Goal: Task Accomplishment & Management: Complete application form

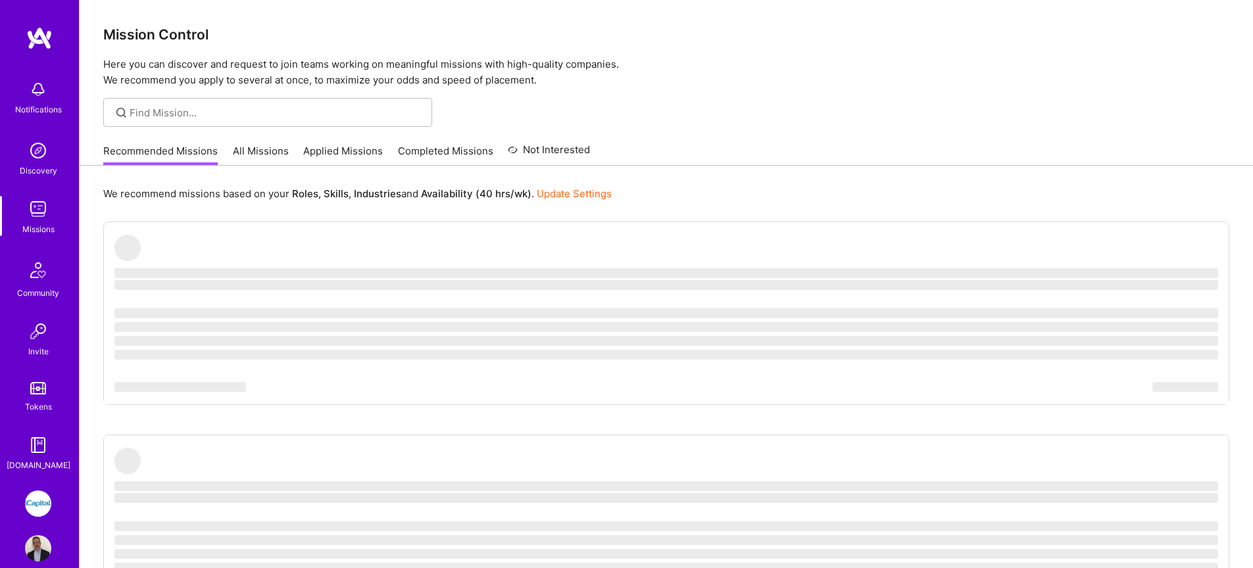
click at [40, 498] on img at bounding box center [38, 504] width 26 height 26
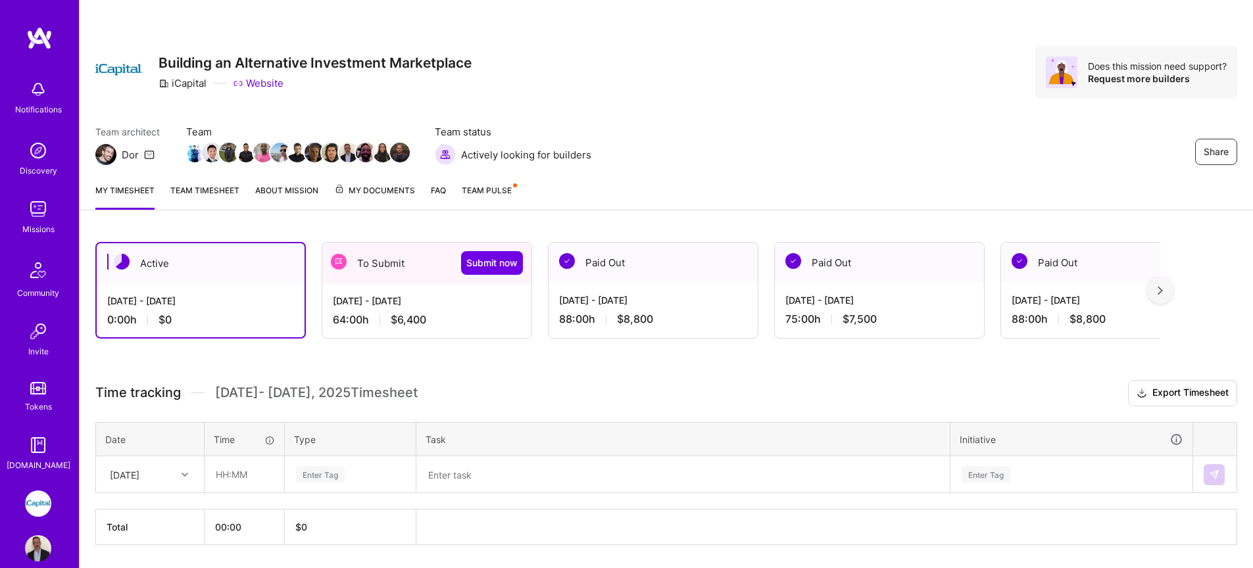
click at [414, 320] on span "$6,400" at bounding box center [409, 320] width 36 height 14
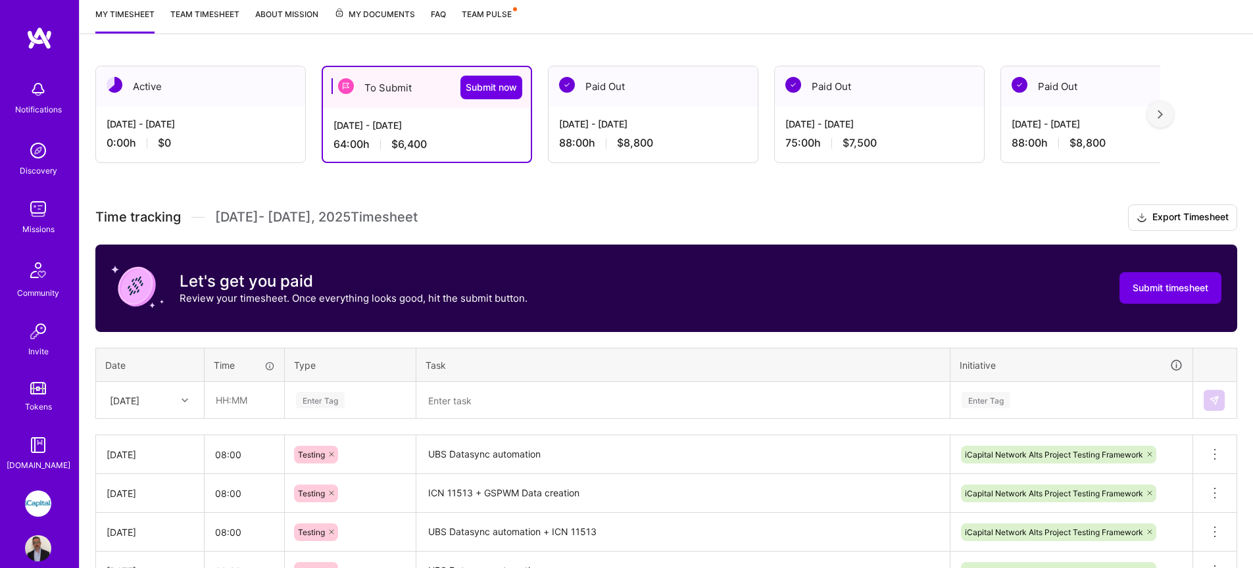
scroll to position [190, 0]
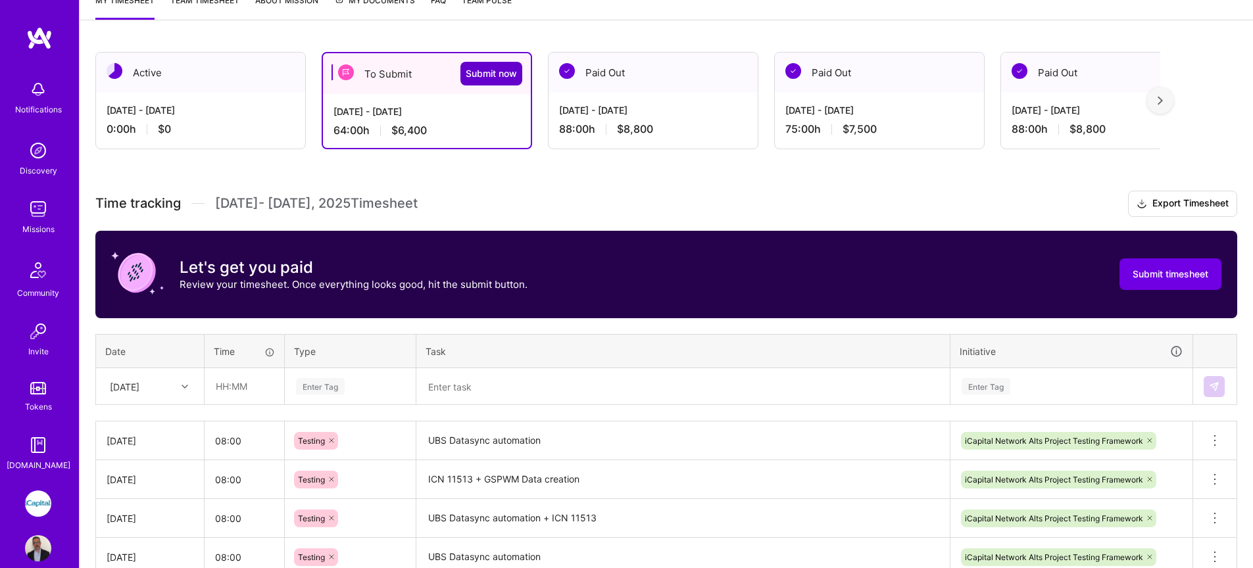
click at [481, 79] on span "Submit now" at bounding box center [491, 73] width 51 height 13
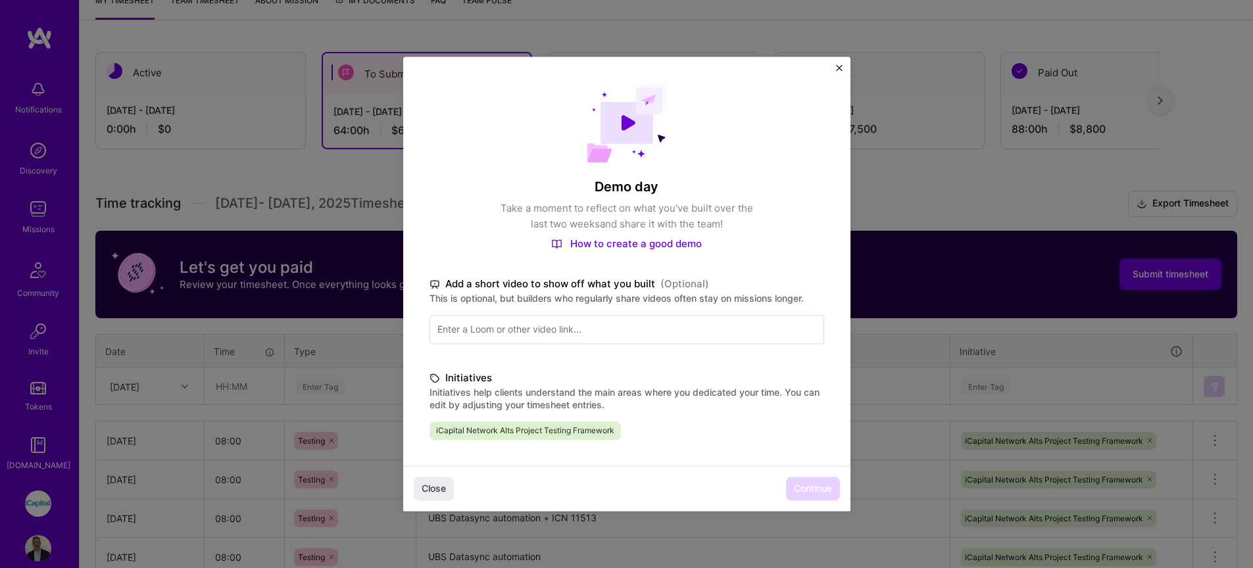
drag, startPoint x: 658, startPoint y: 461, endPoint x: 665, endPoint y: 464, distance: 7.9
click at [658, 462] on div "Demo day Take a moment to reflect on what you've built over the last two weeks …" at bounding box center [626, 384] width 447 height 654
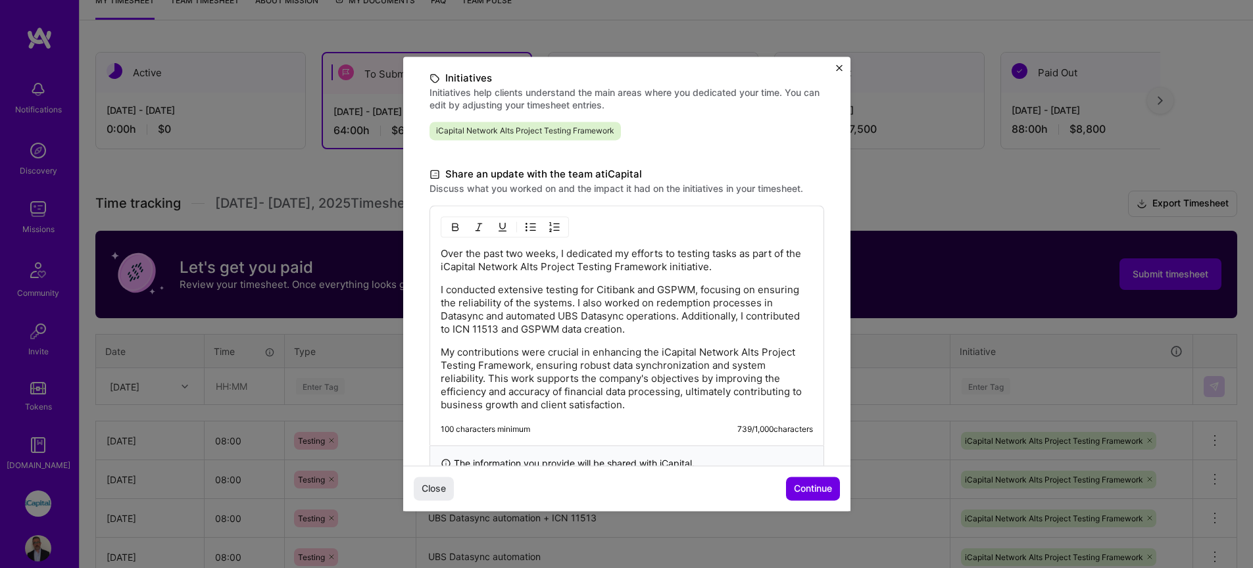
scroll to position [343, 0]
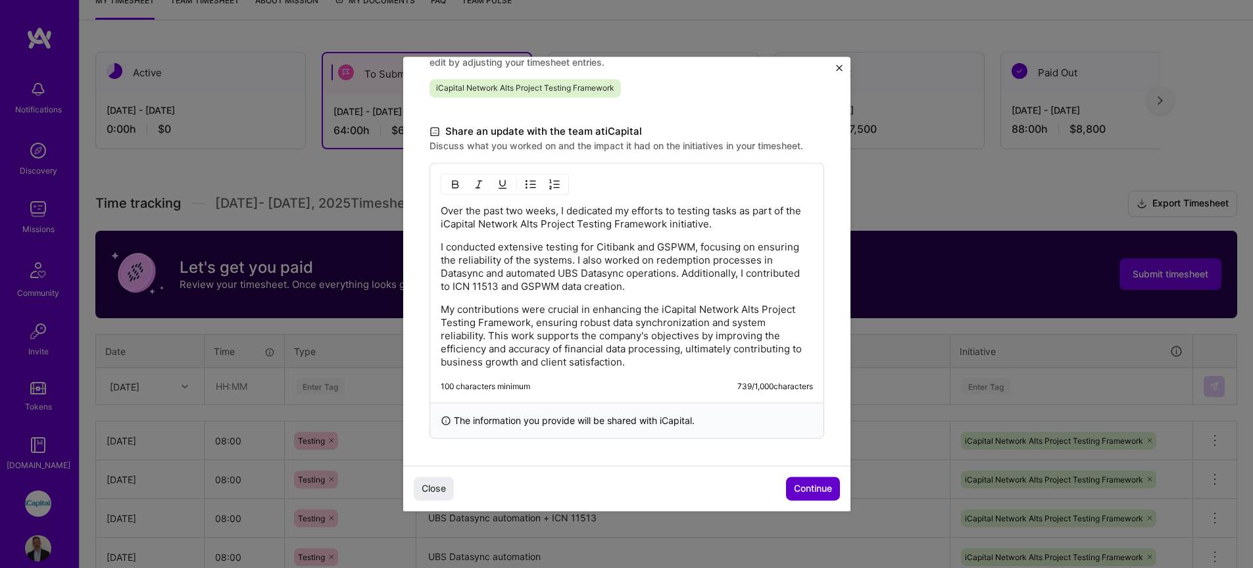
click at [822, 491] on span "Continue" at bounding box center [813, 489] width 38 height 13
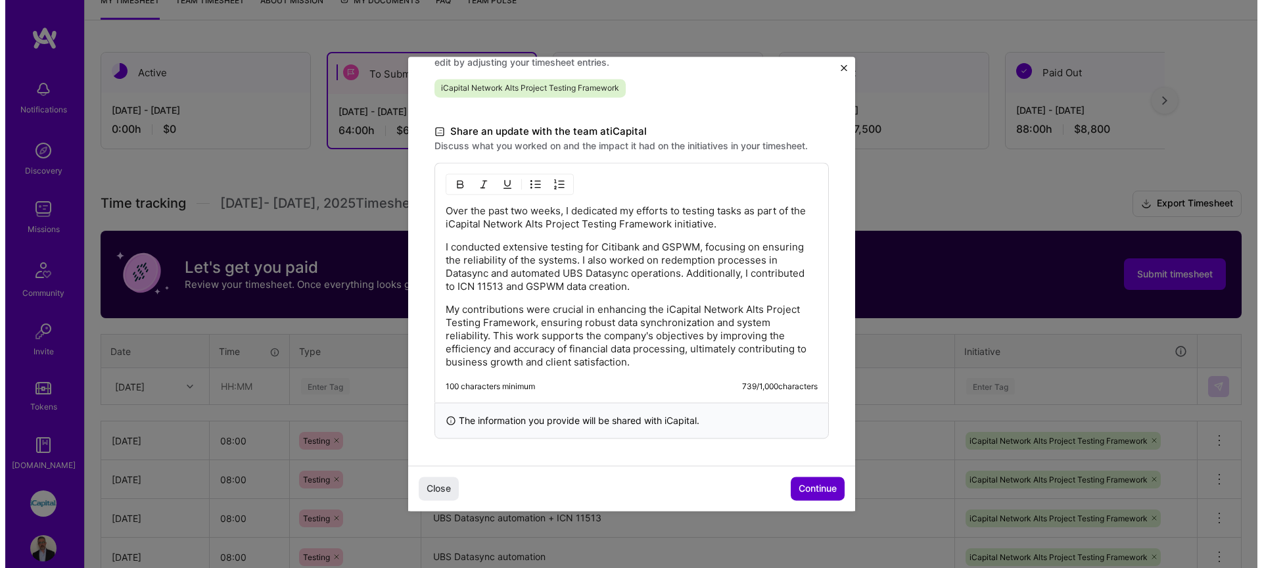
scroll to position [166, 0]
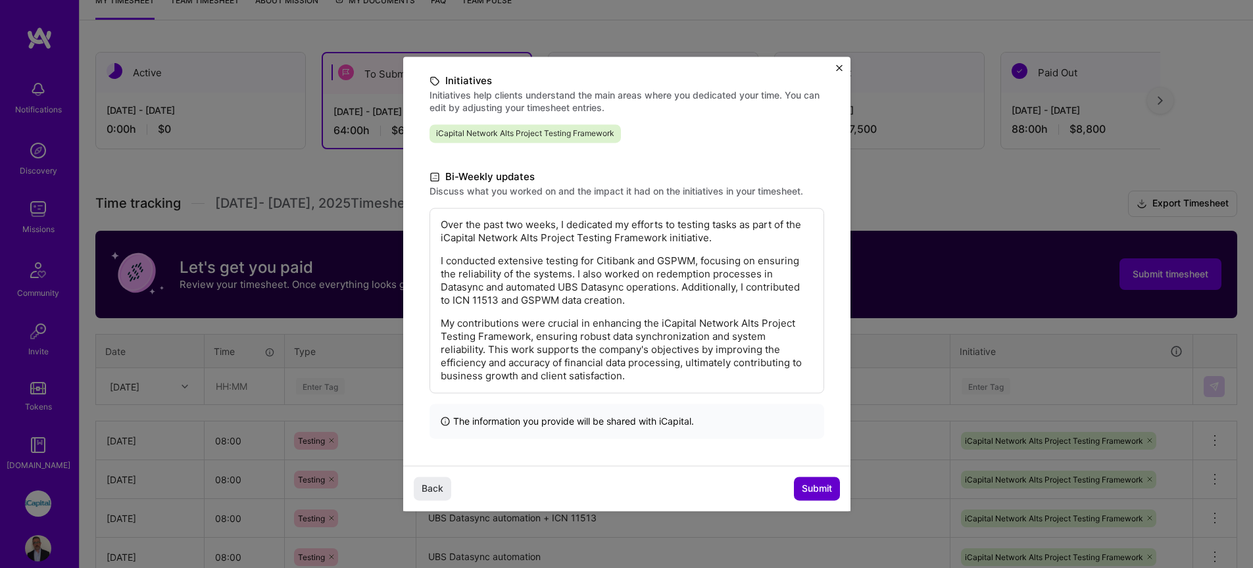
click at [822, 491] on span "Submit" at bounding box center [817, 489] width 30 height 13
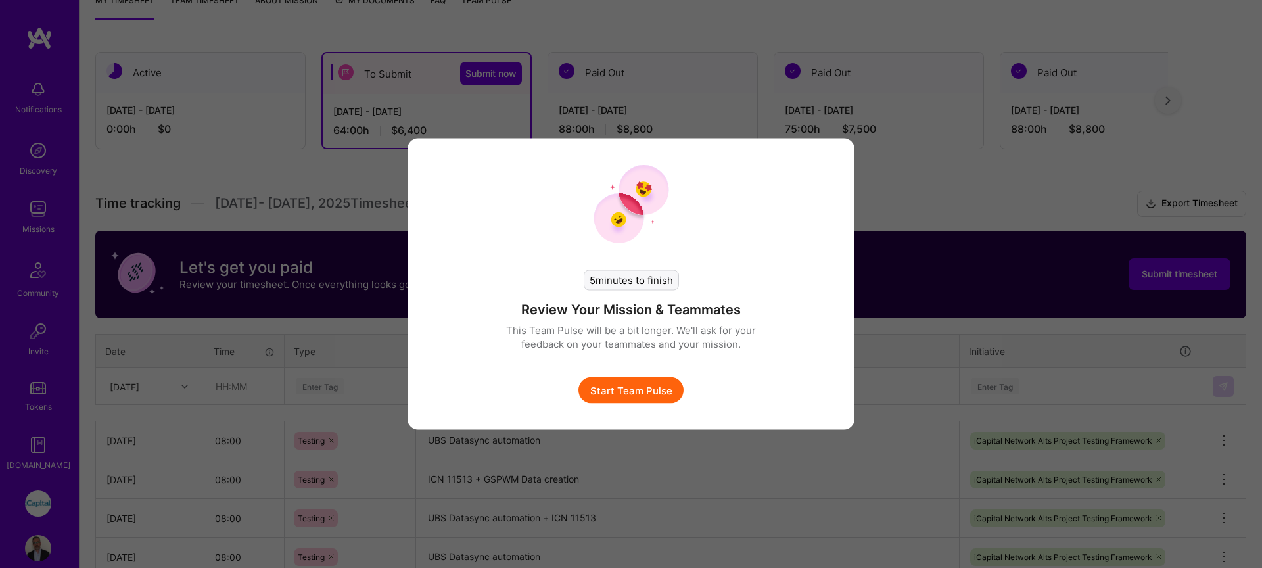
click at [658, 391] on button "Start Team Pulse" at bounding box center [631, 390] width 105 height 26
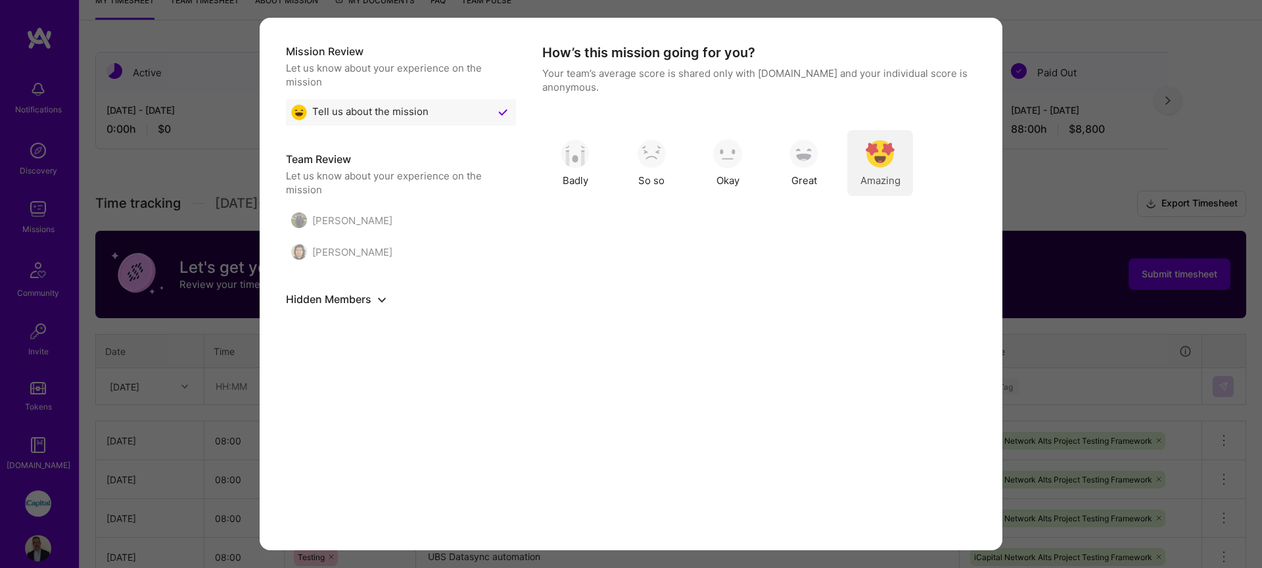
click at [898, 174] on span "Amazing" at bounding box center [881, 181] width 40 height 14
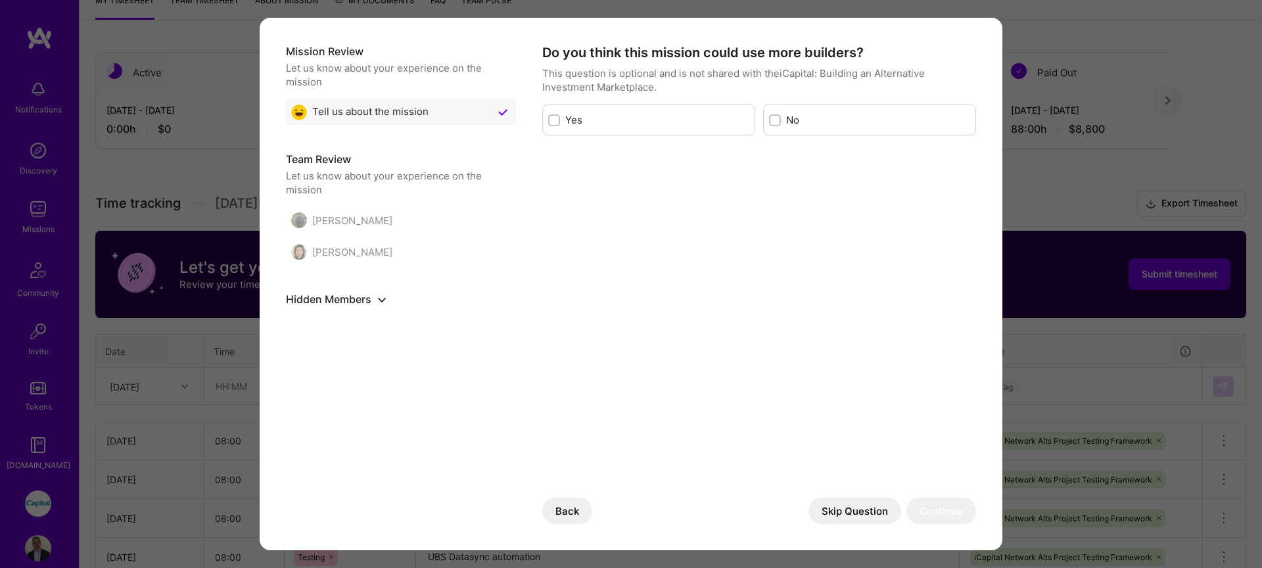
click at [705, 231] on div "Do you think this mission could use more builders? This question is optional an…" at bounding box center [759, 284] width 434 height 480
click at [717, 123] on label "Yes" at bounding box center [657, 120] width 184 height 14
click at [560, 123] on input "modal" at bounding box center [555, 120] width 9 height 9
checkbox input "true"
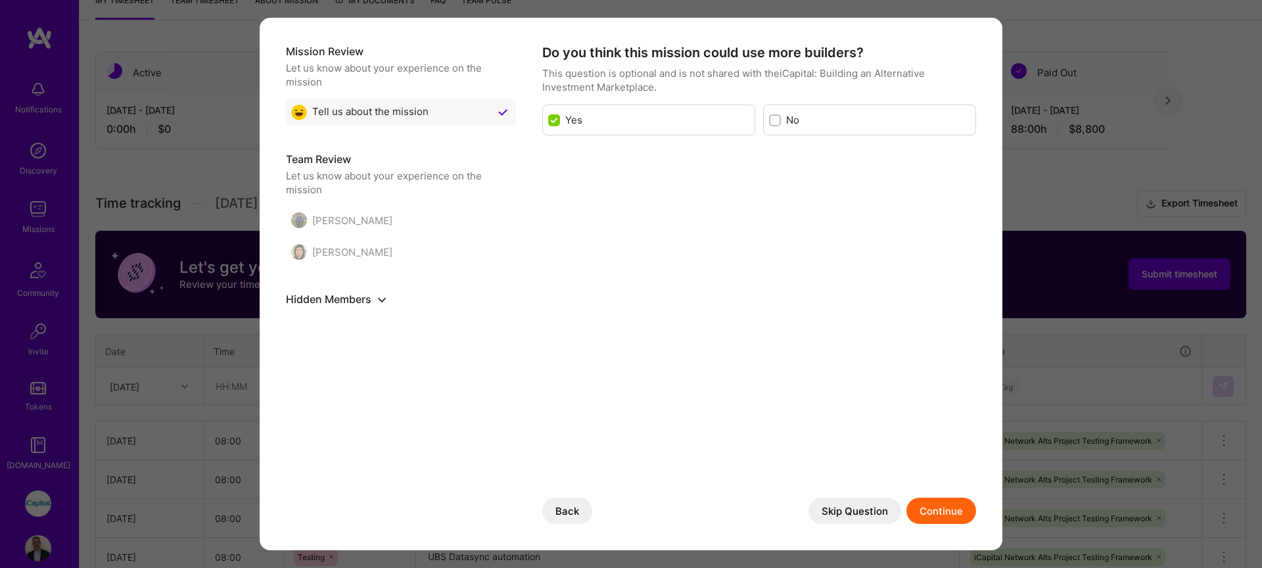
click at [324, 226] on div "[PERSON_NAME]" at bounding box center [341, 220] width 101 height 16
click at [928, 510] on button "Continue" at bounding box center [942, 511] width 70 height 26
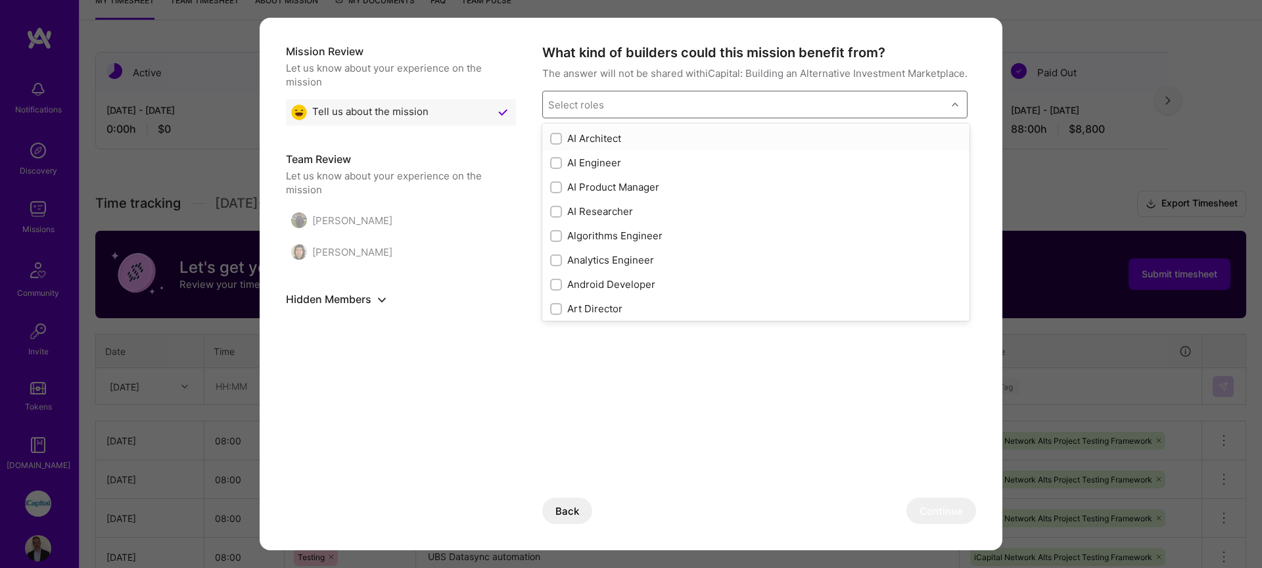
click at [592, 107] on div "Select roles" at bounding box center [576, 105] width 56 height 14
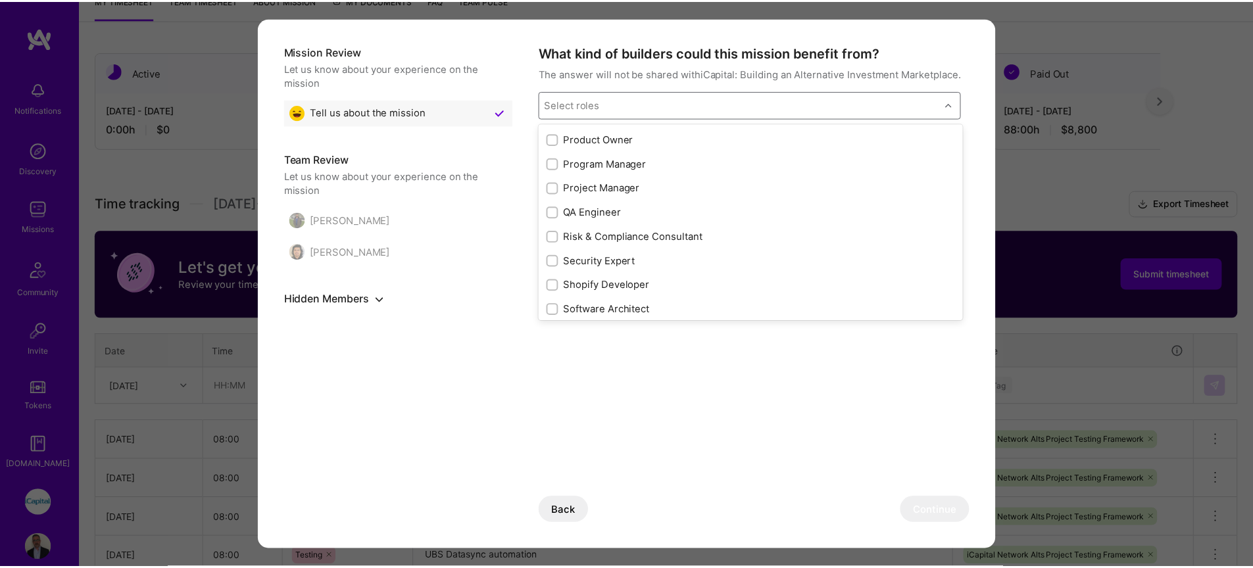
scroll to position [1267, 0]
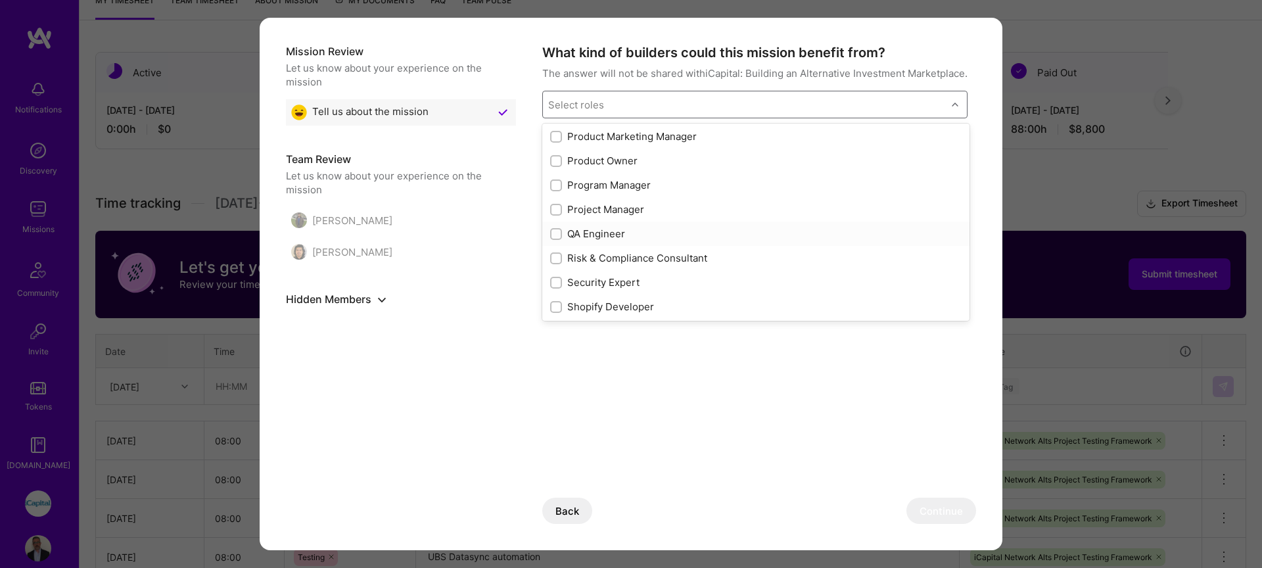
click at [606, 242] on div "QA Engineer" at bounding box center [755, 234] width 427 height 24
checkbox input "true"
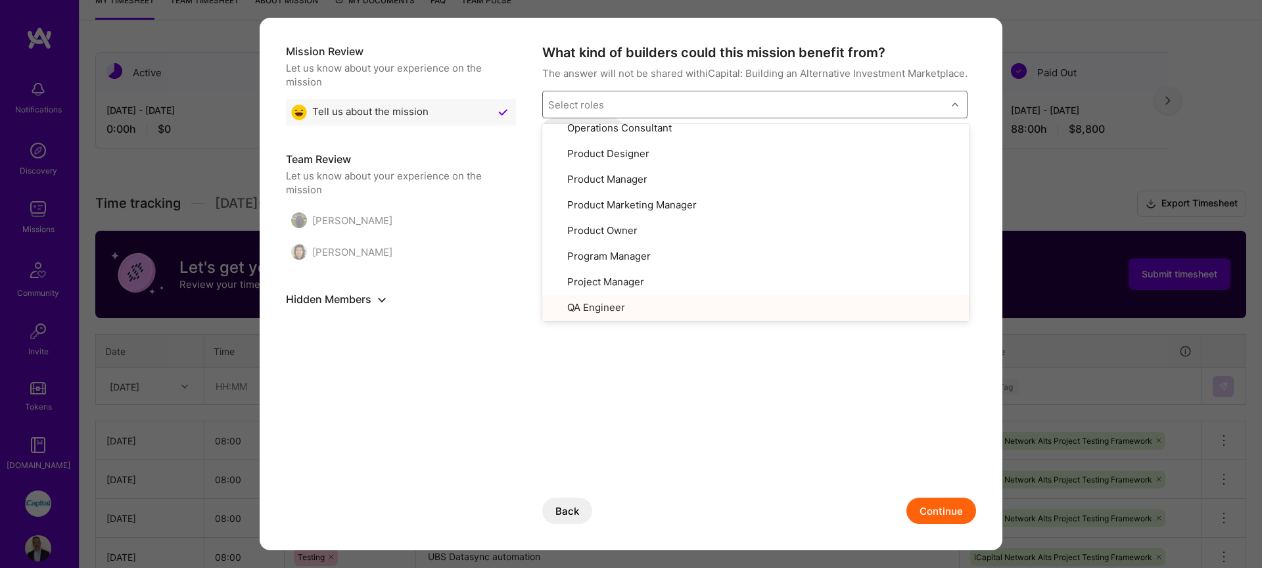
click at [952, 512] on button "Continue" at bounding box center [942, 511] width 70 height 26
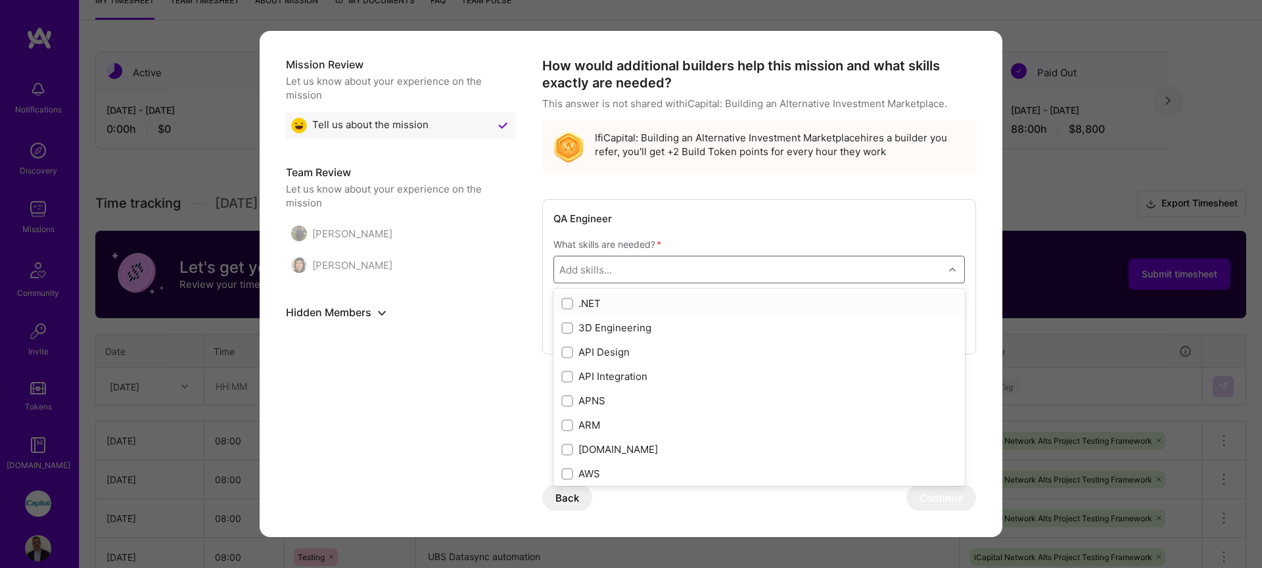
click at [667, 268] on div "Add skills..." at bounding box center [749, 269] width 390 height 26
click at [484, 248] on div "[PERSON_NAME] [PERSON_NAME]" at bounding box center [401, 249] width 230 height 58
click at [564, 489] on button "Back" at bounding box center [567, 498] width 50 height 26
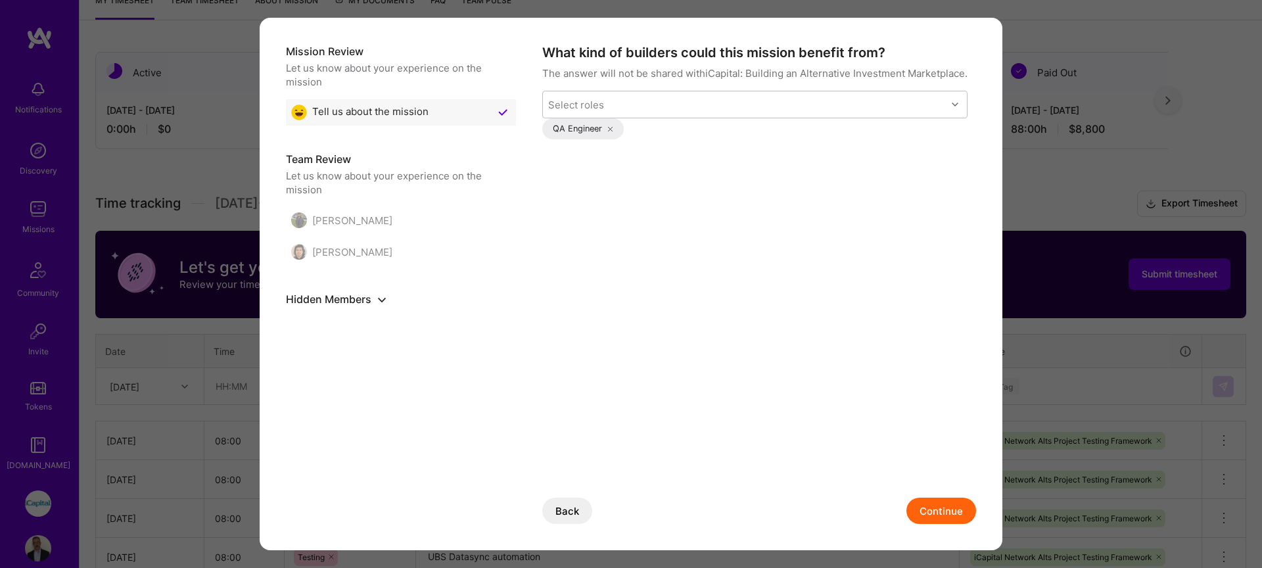
click at [564, 503] on button "Back" at bounding box center [567, 511] width 50 height 26
click at [867, 510] on button "Skip Question" at bounding box center [855, 511] width 93 height 26
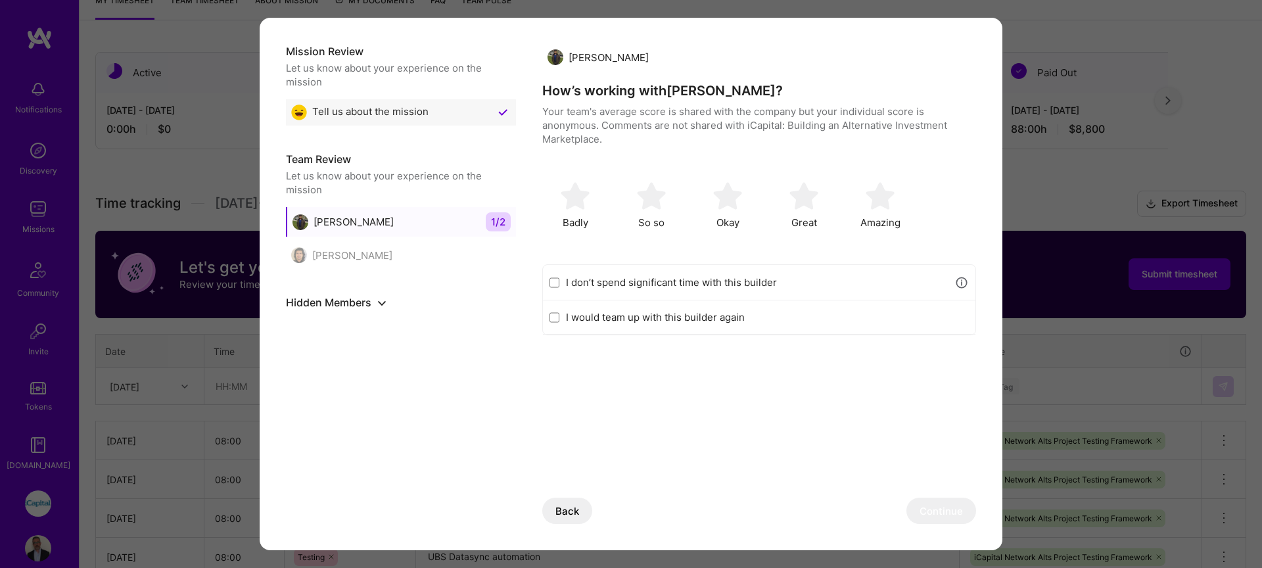
click at [754, 489] on div "Back Continue" at bounding box center [759, 497] width 434 height 53
click at [886, 199] on img "modal" at bounding box center [880, 195] width 29 height 29
click at [940, 509] on button "Continue" at bounding box center [942, 511] width 70 height 26
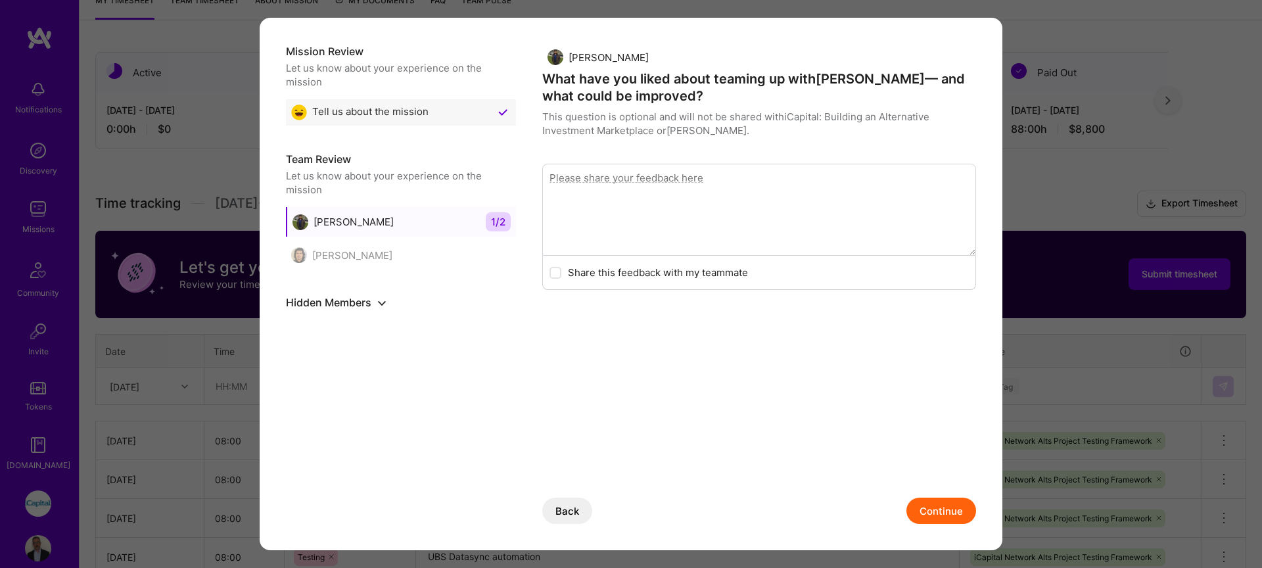
click at [939, 512] on button "Continue" at bounding box center [942, 511] width 70 height 26
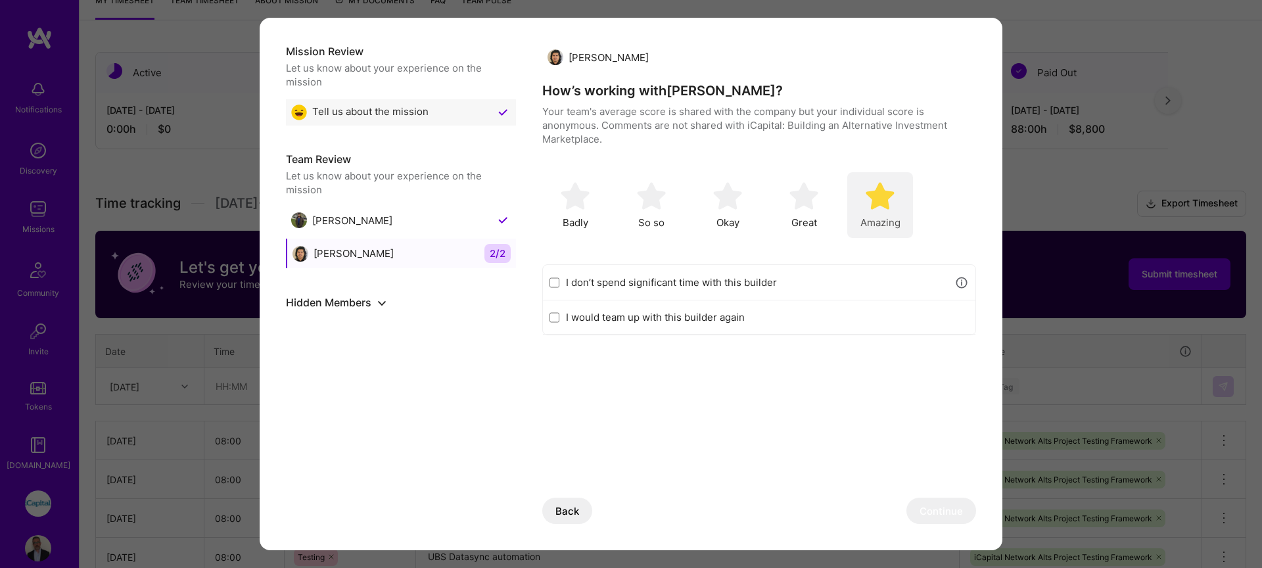
click at [886, 214] on div "Amazing" at bounding box center [881, 205] width 66 height 66
click at [959, 513] on button "Continue" at bounding box center [942, 511] width 70 height 26
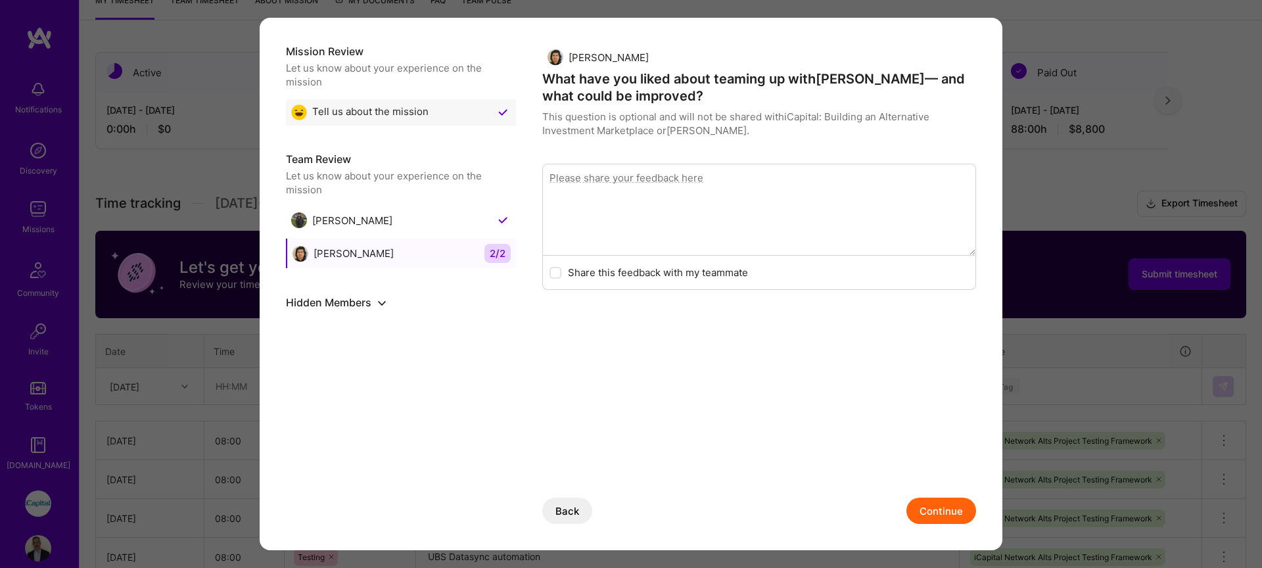
click at [954, 508] on button "Continue" at bounding box center [942, 511] width 70 height 26
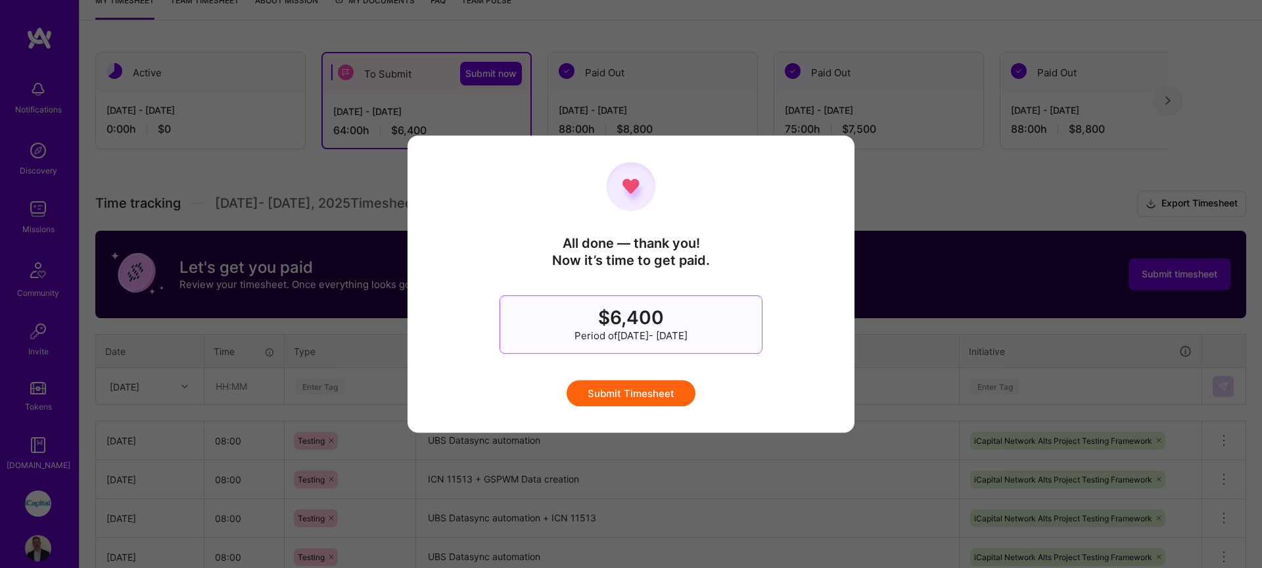
click at [666, 395] on button "Submit Timesheet" at bounding box center [631, 393] width 129 height 26
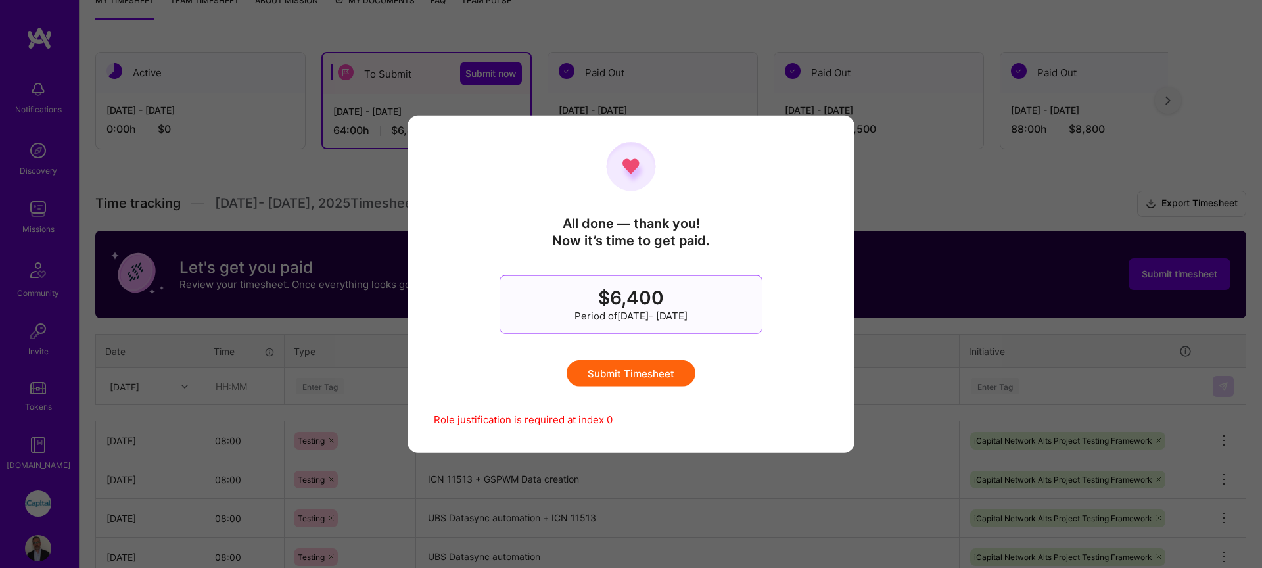
click at [623, 381] on button "Submit Timesheet" at bounding box center [631, 373] width 129 height 26
click at [744, 484] on div "All done — thank you! Now it’s time to get paid. $6,400 Period of [DATE] - [DAT…" at bounding box center [631, 284] width 1262 height 568
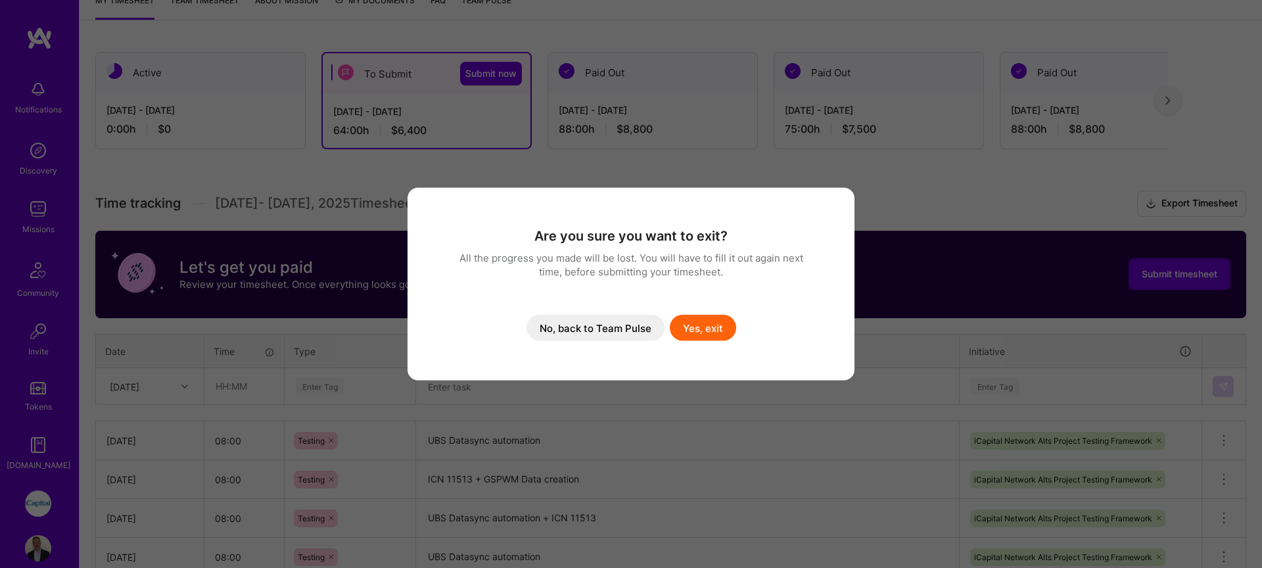
click at [697, 331] on button "Yes, exit" at bounding box center [703, 328] width 66 height 26
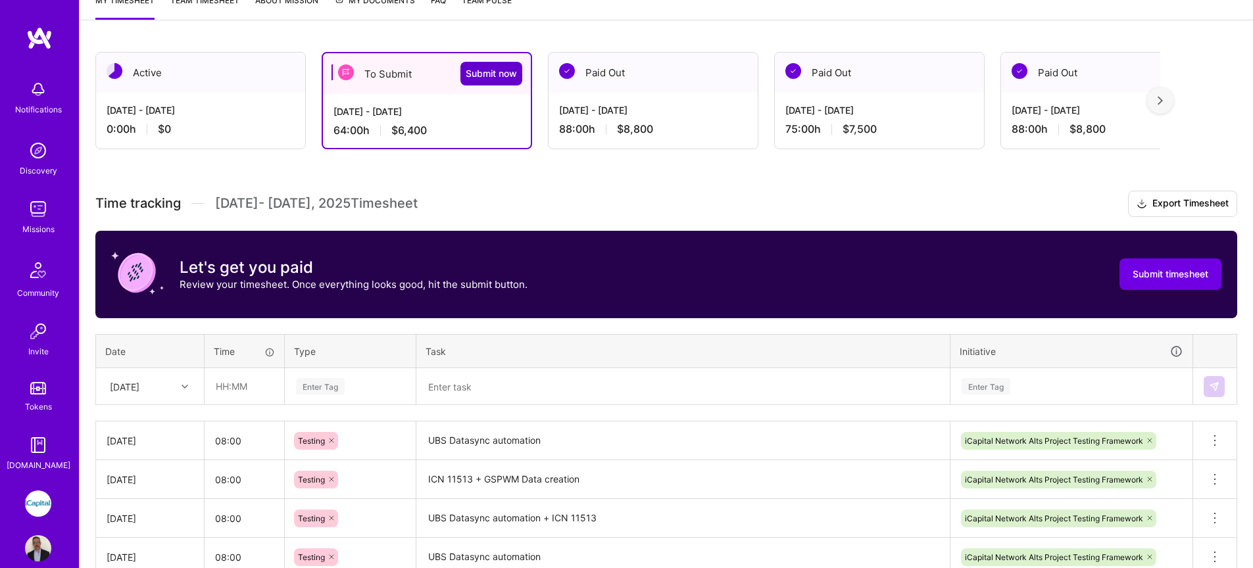
click at [492, 78] on span "Submit now" at bounding box center [491, 73] width 51 height 13
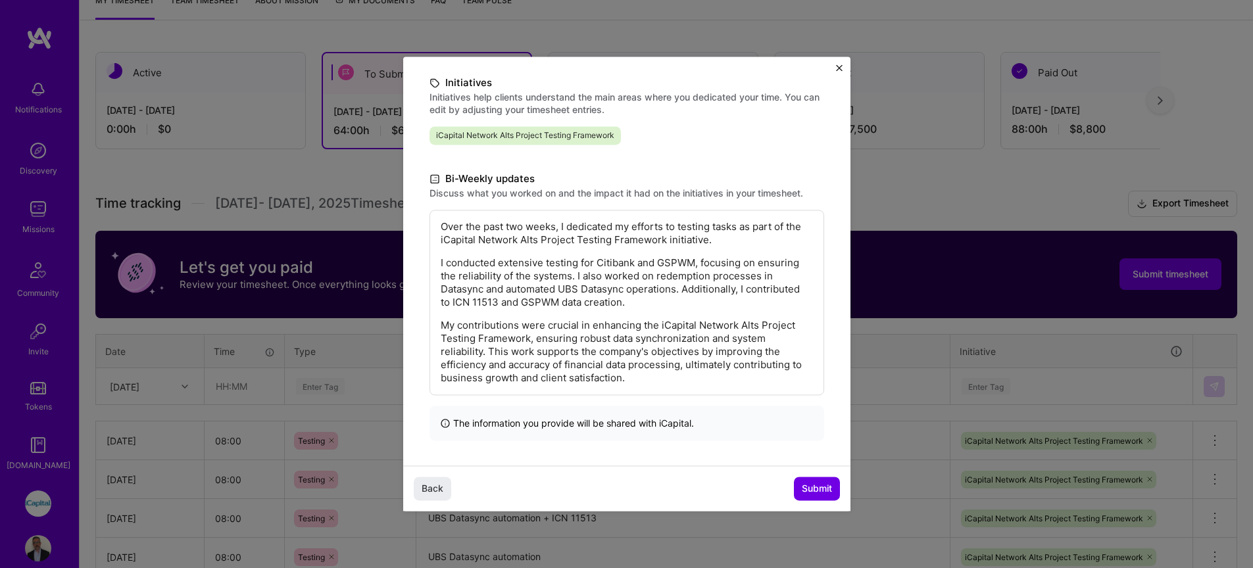
scroll to position [162, 0]
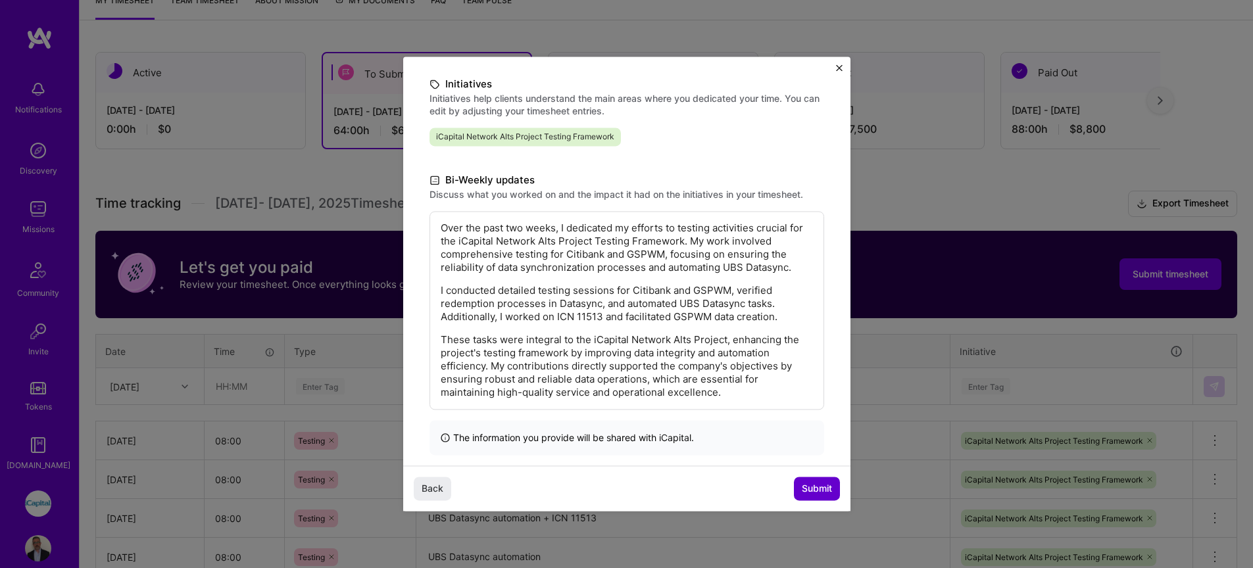
click at [830, 485] on span "Submit" at bounding box center [817, 489] width 30 height 13
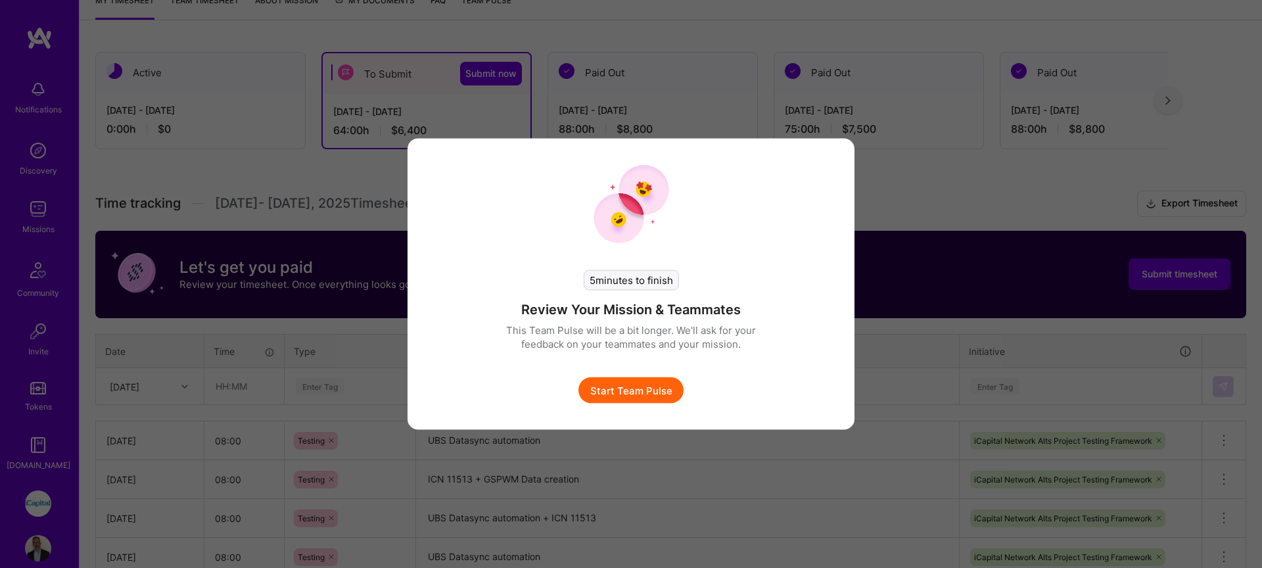
click at [644, 393] on button "Start Team Pulse" at bounding box center [631, 390] width 105 height 26
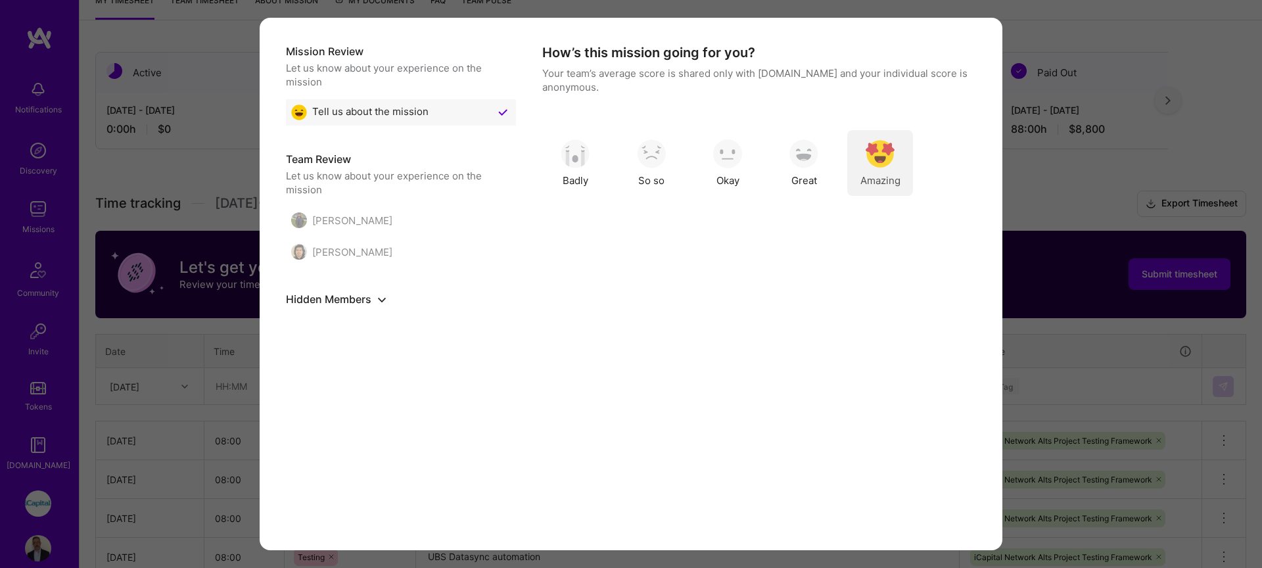
click at [873, 158] on img "modal" at bounding box center [880, 153] width 29 height 29
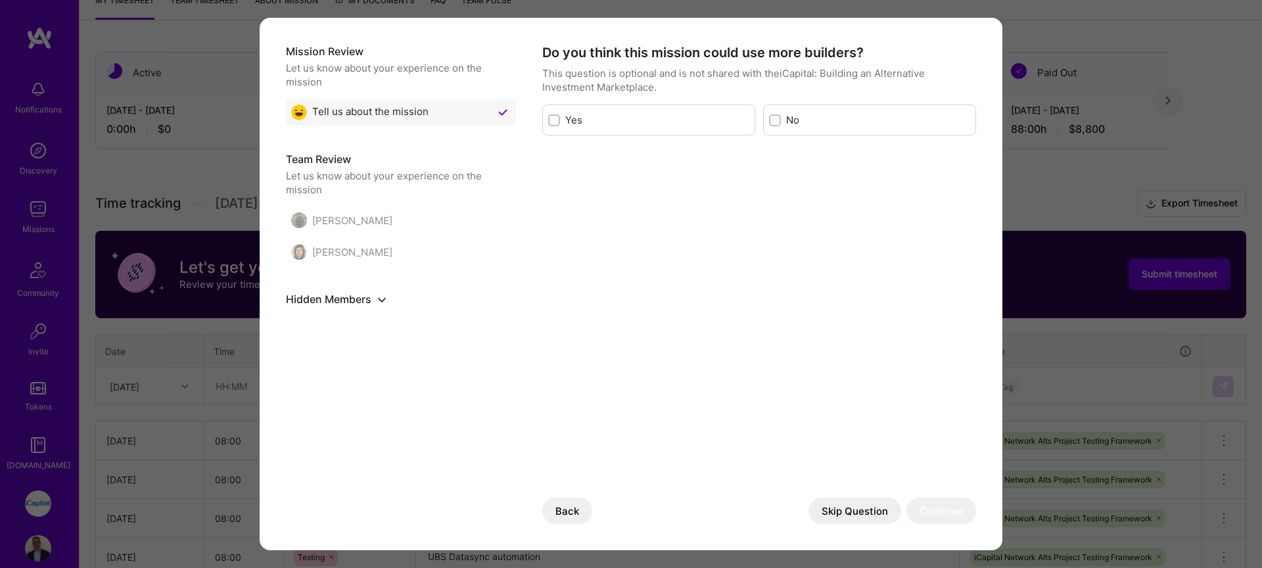
click at [830, 505] on button "Skip Question" at bounding box center [855, 511] width 93 height 26
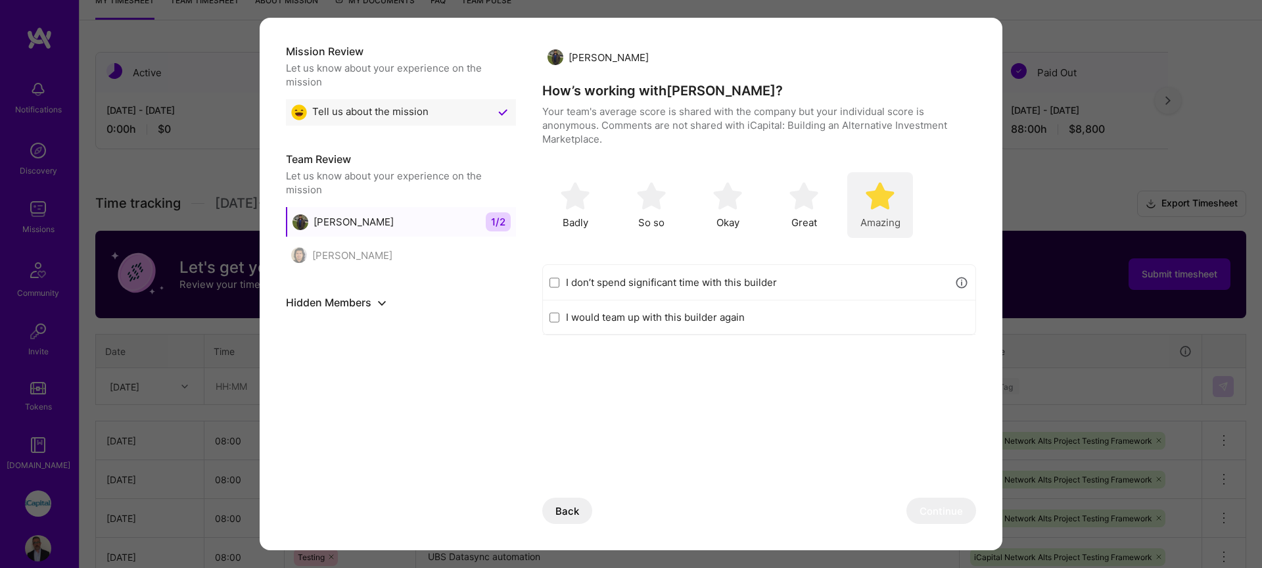
click at [896, 212] on div "Amazing" at bounding box center [881, 205] width 66 height 66
click at [950, 513] on button "Continue" at bounding box center [942, 511] width 70 height 26
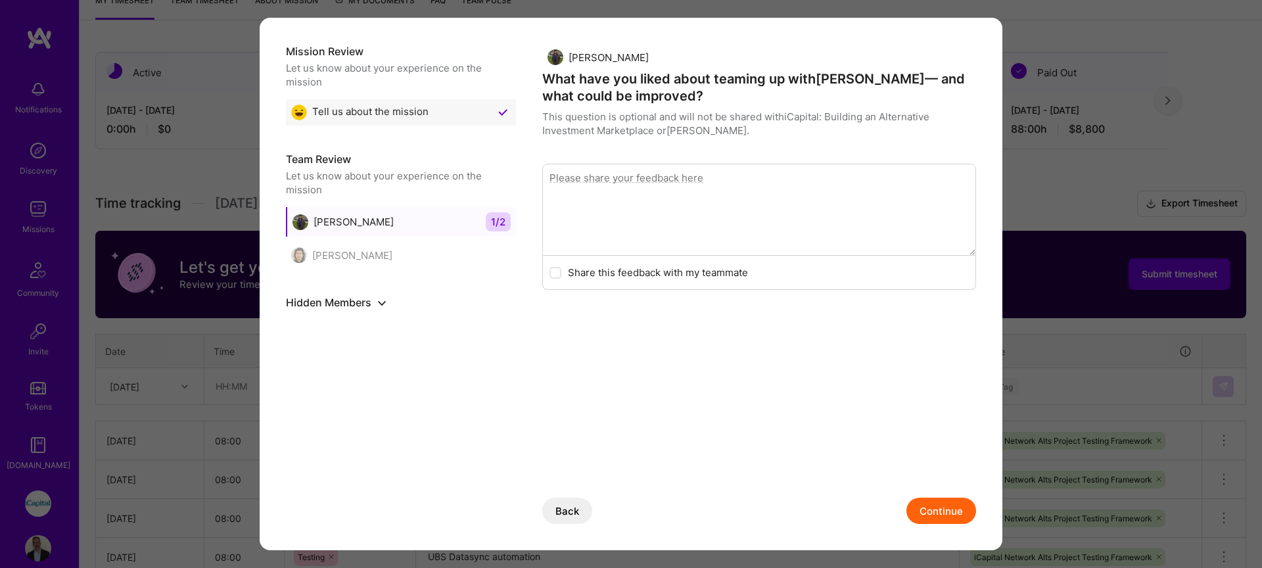
click at [932, 508] on button "Continue" at bounding box center [942, 511] width 70 height 26
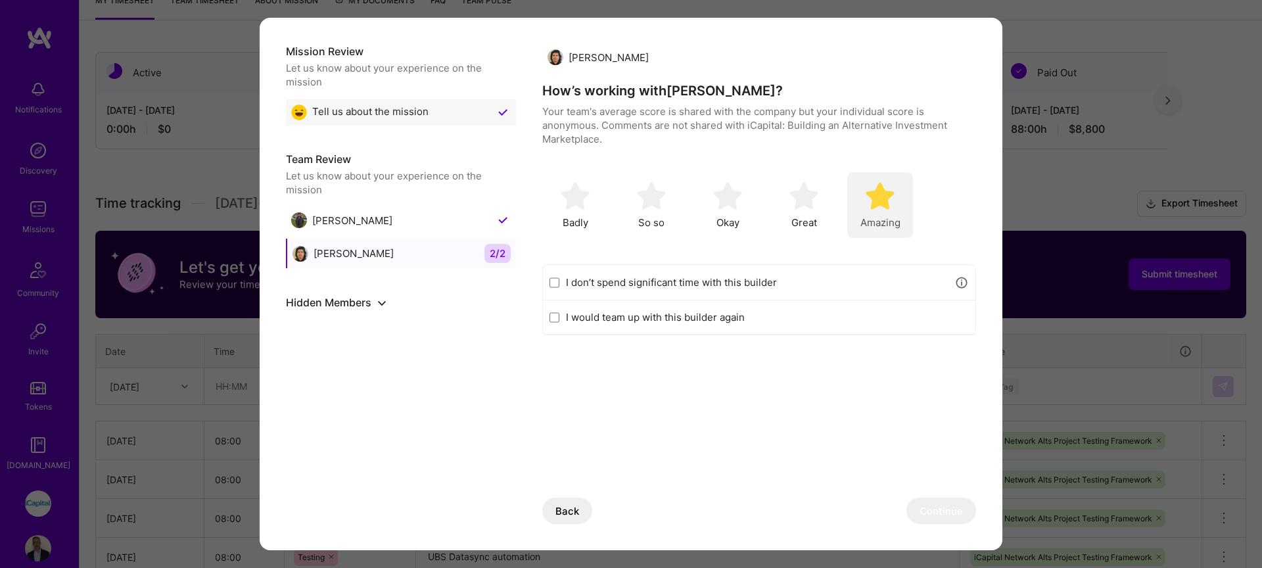
click at [872, 222] on span "Amazing" at bounding box center [881, 223] width 40 height 14
click at [949, 510] on button "Continue" at bounding box center [942, 511] width 70 height 26
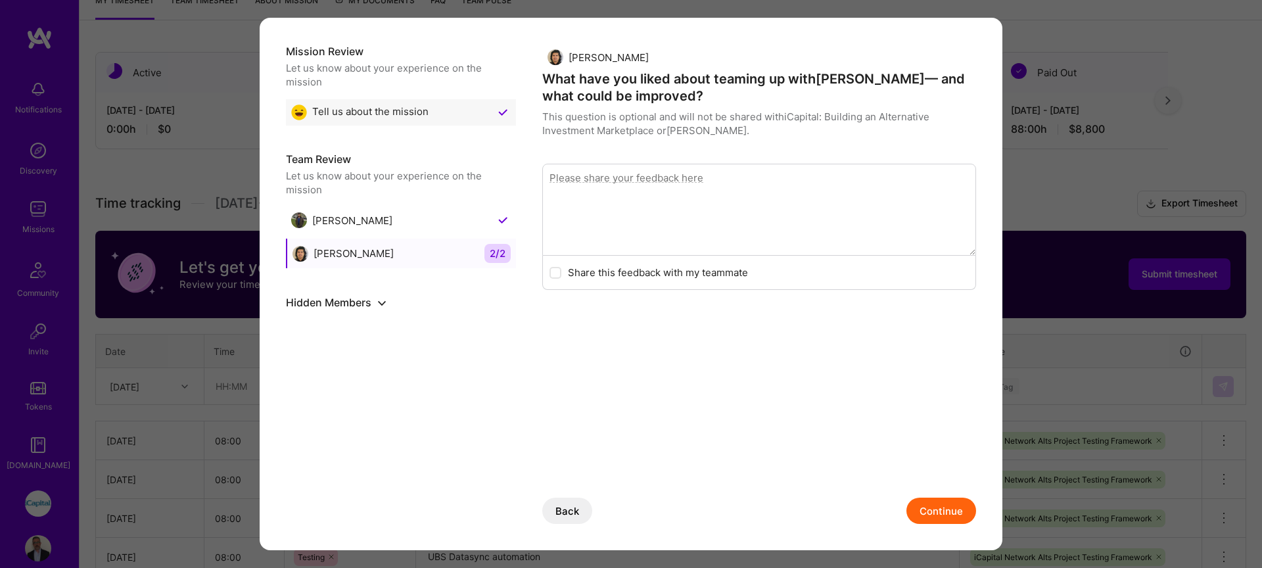
click at [378, 301] on icon "show or hide hidden members" at bounding box center [382, 303] width 9 height 9
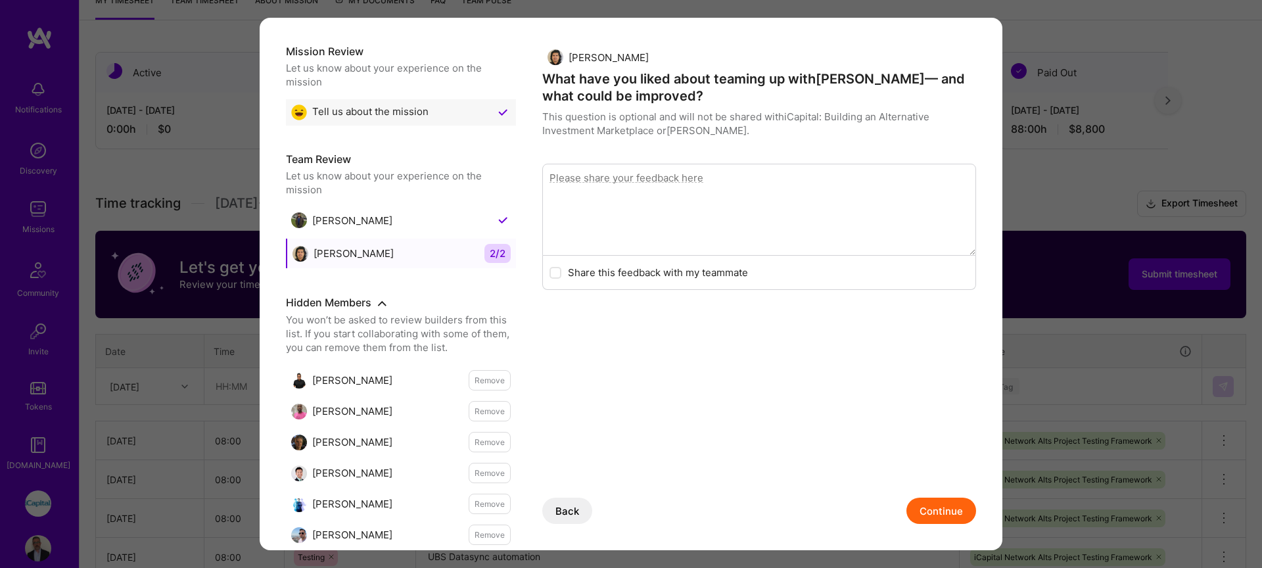
click at [381, 301] on icon "show or hide hidden members" at bounding box center [382, 303] width 9 height 9
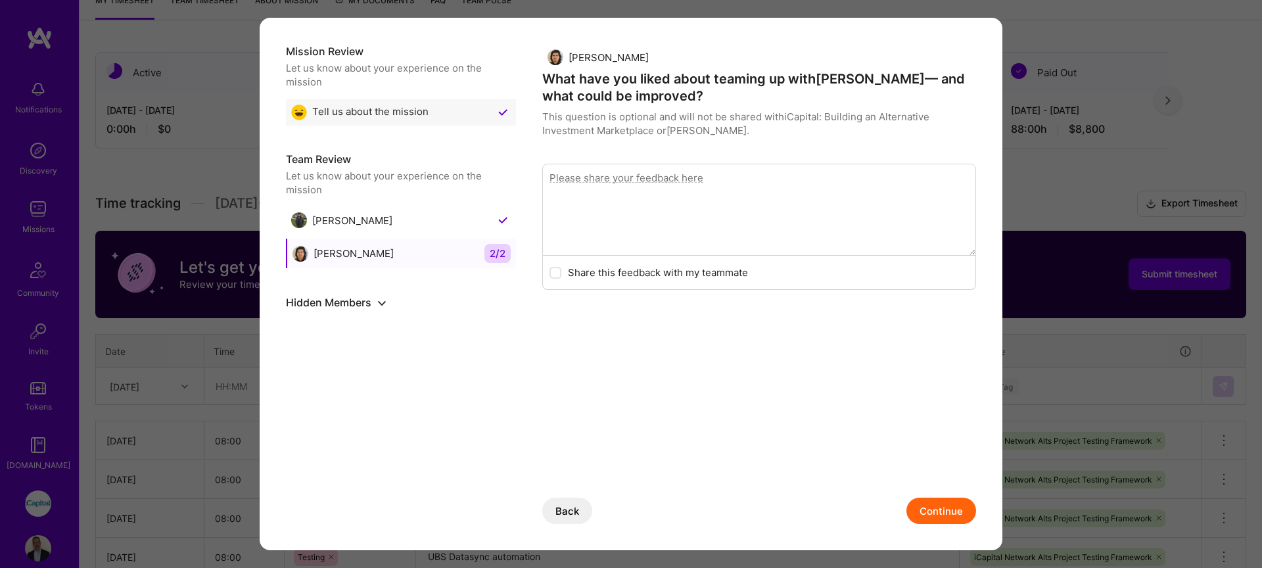
click at [934, 510] on button "Continue" at bounding box center [942, 511] width 70 height 26
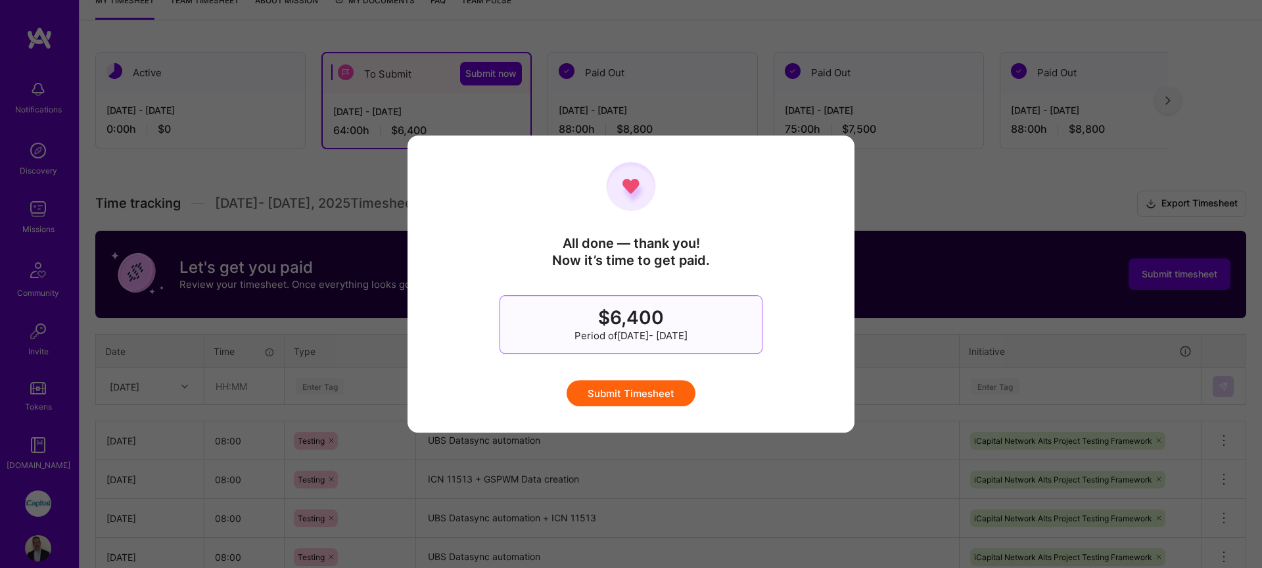
click at [673, 394] on button "Submit Timesheet" at bounding box center [631, 393] width 129 height 26
